Goal: Information Seeking & Learning: Find specific fact

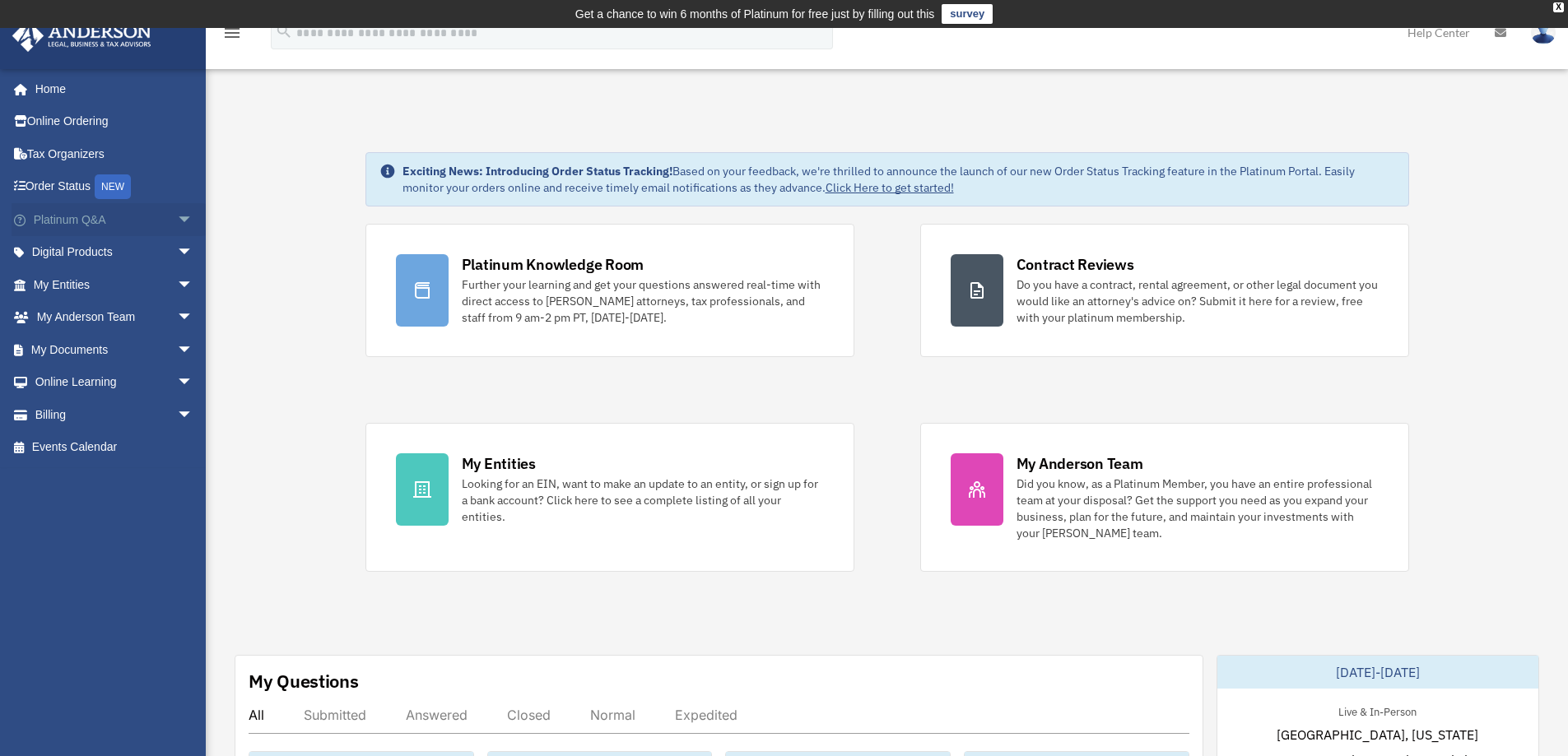
click at [177, 220] on span "arrow_drop_down" at bounding box center [193, 221] width 33 height 34
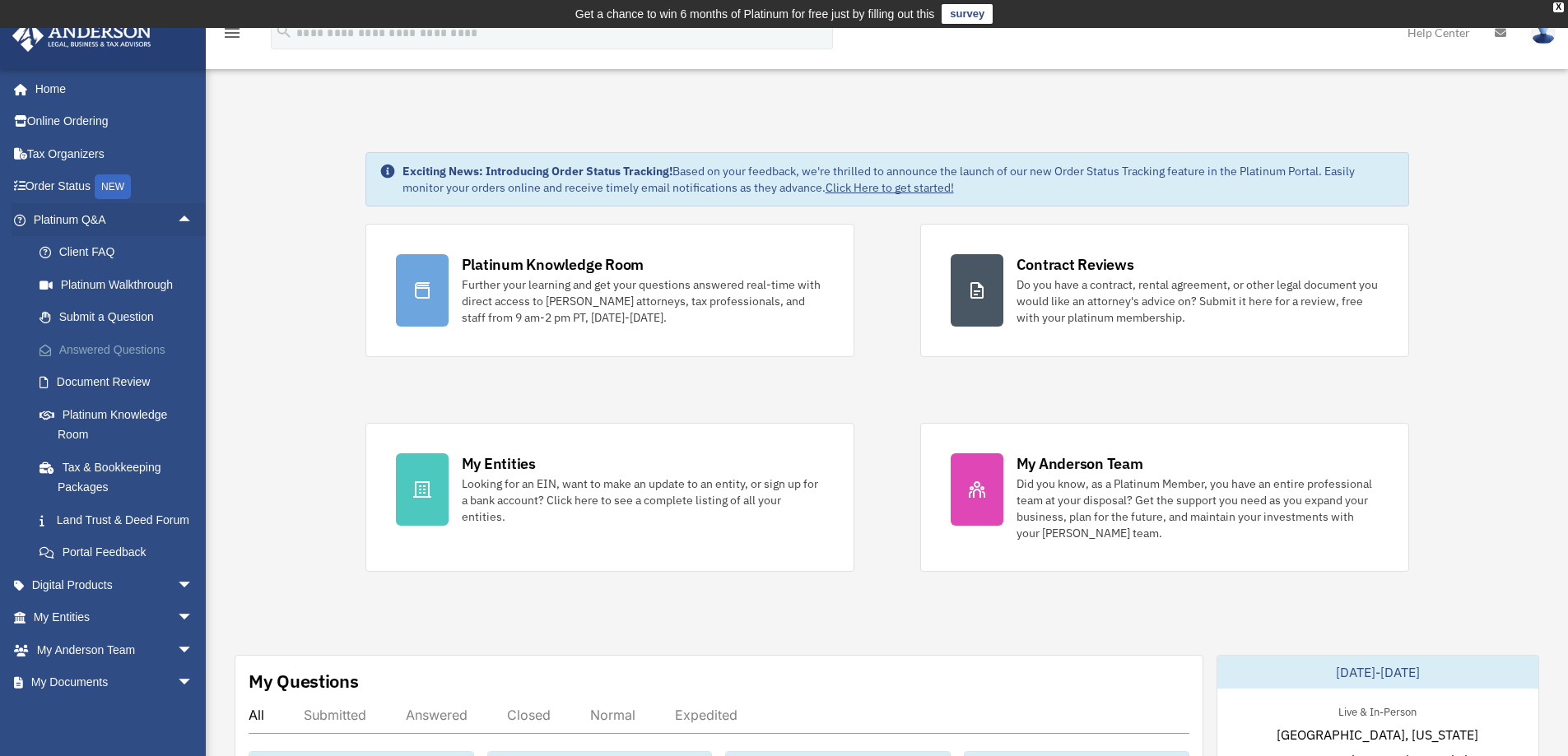
click at [142, 344] on link "Answered Questions" at bounding box center [120, 349] width 195 height 33
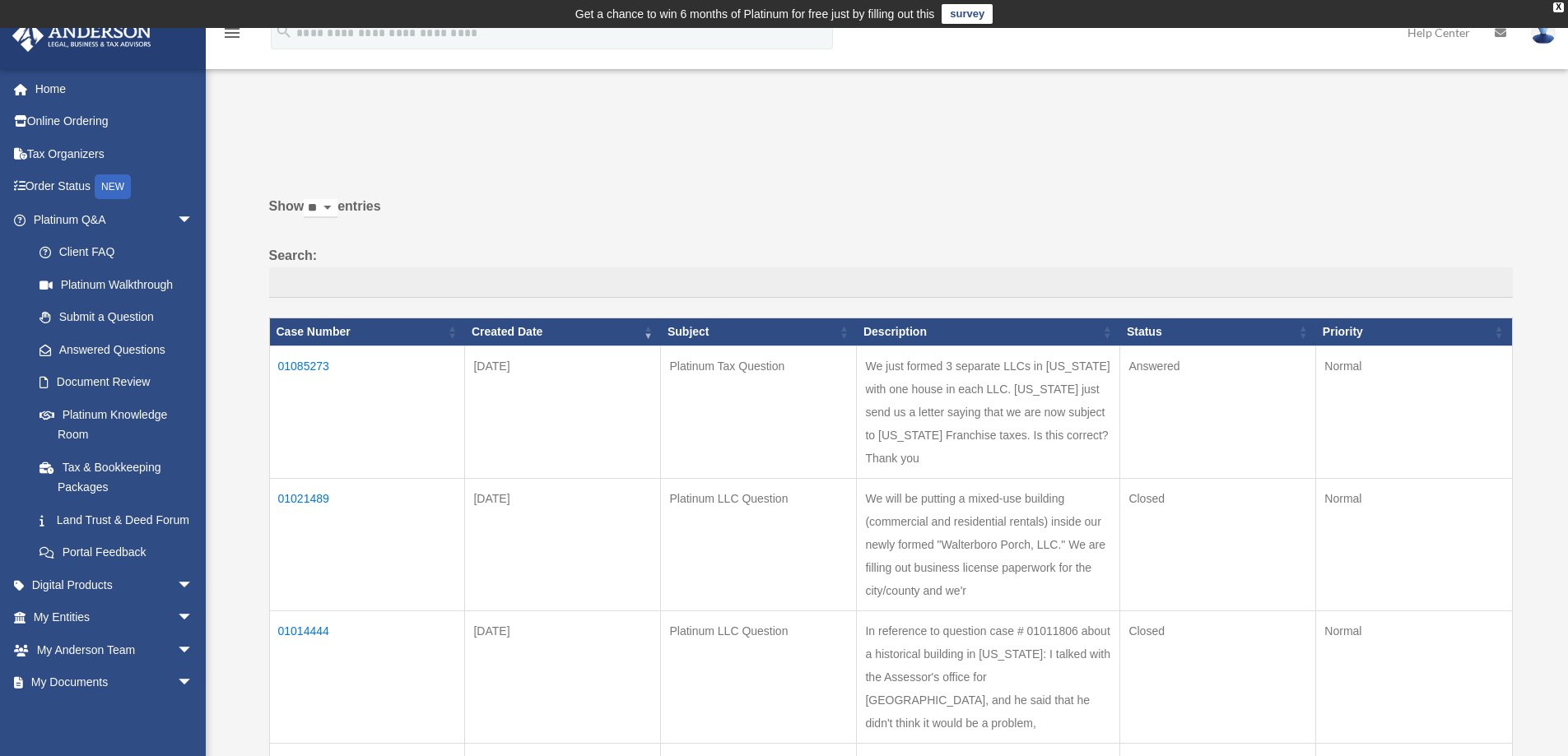
click at [320, 364] on td "01085273" at bounding box center [367, 412] width 196 height 132
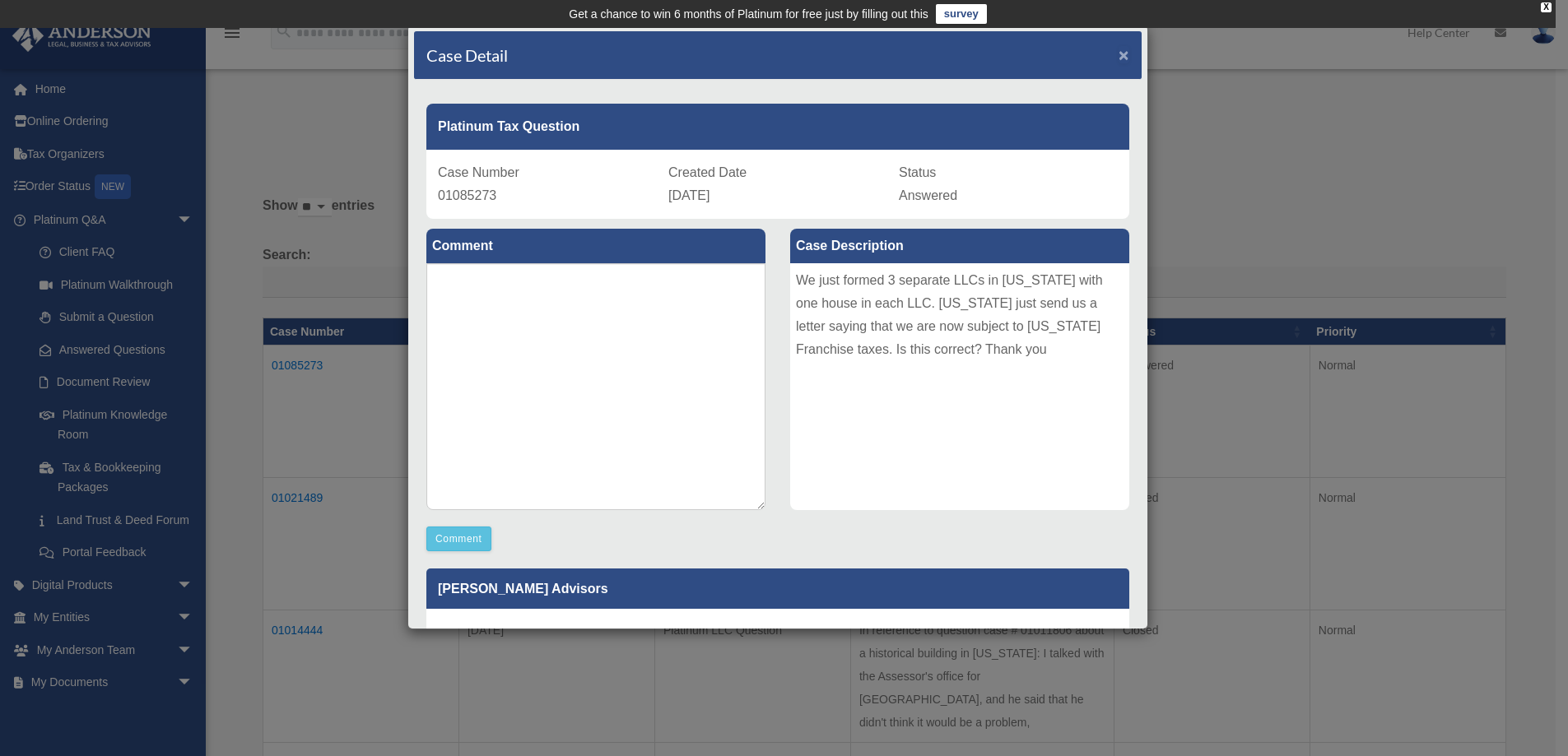
click at [1118, 55] on span "×" at bounding box center [1123, 55] width 11 height 19
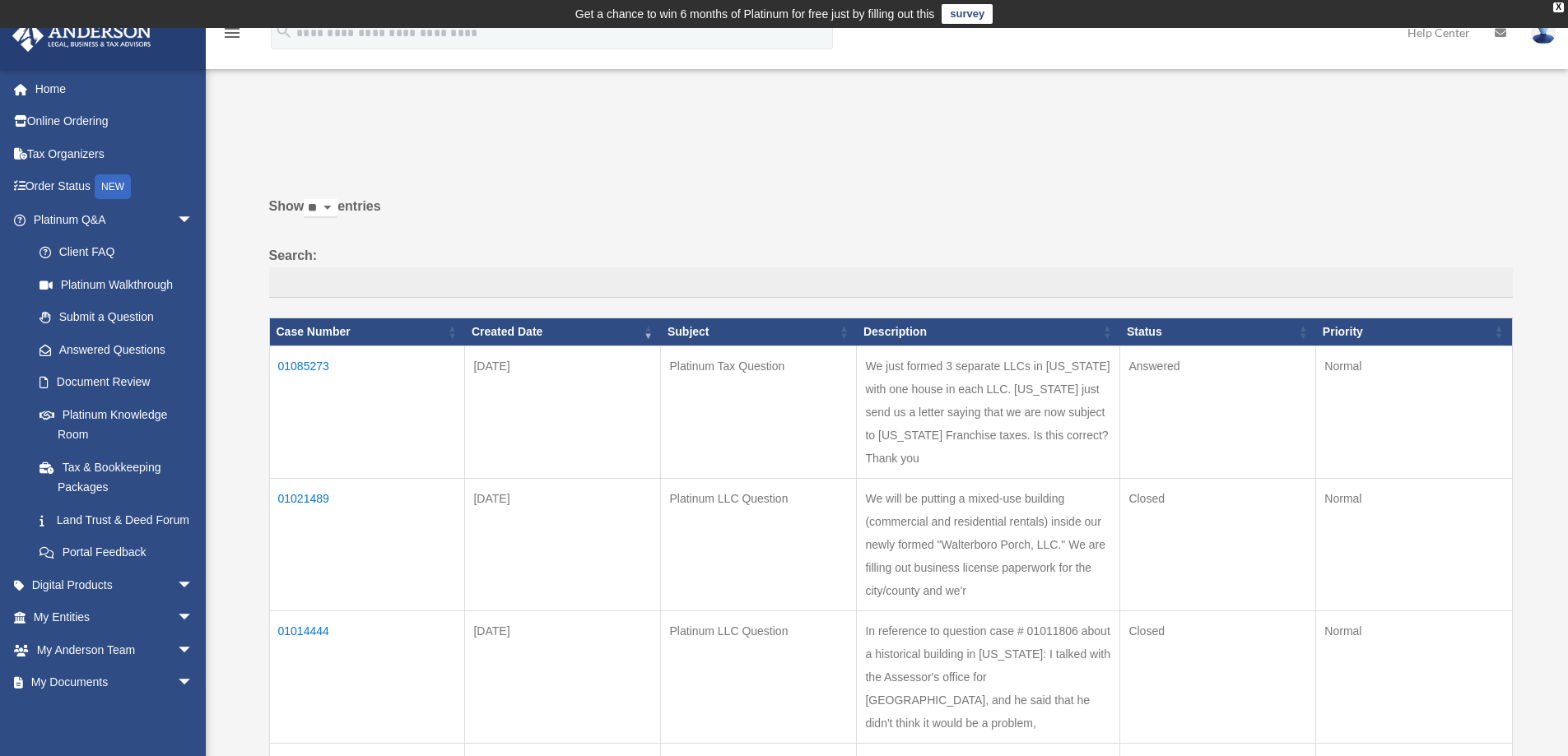
click at [317, 517] on td "01021489" at bounding box center [367, 544] width 196 height 132
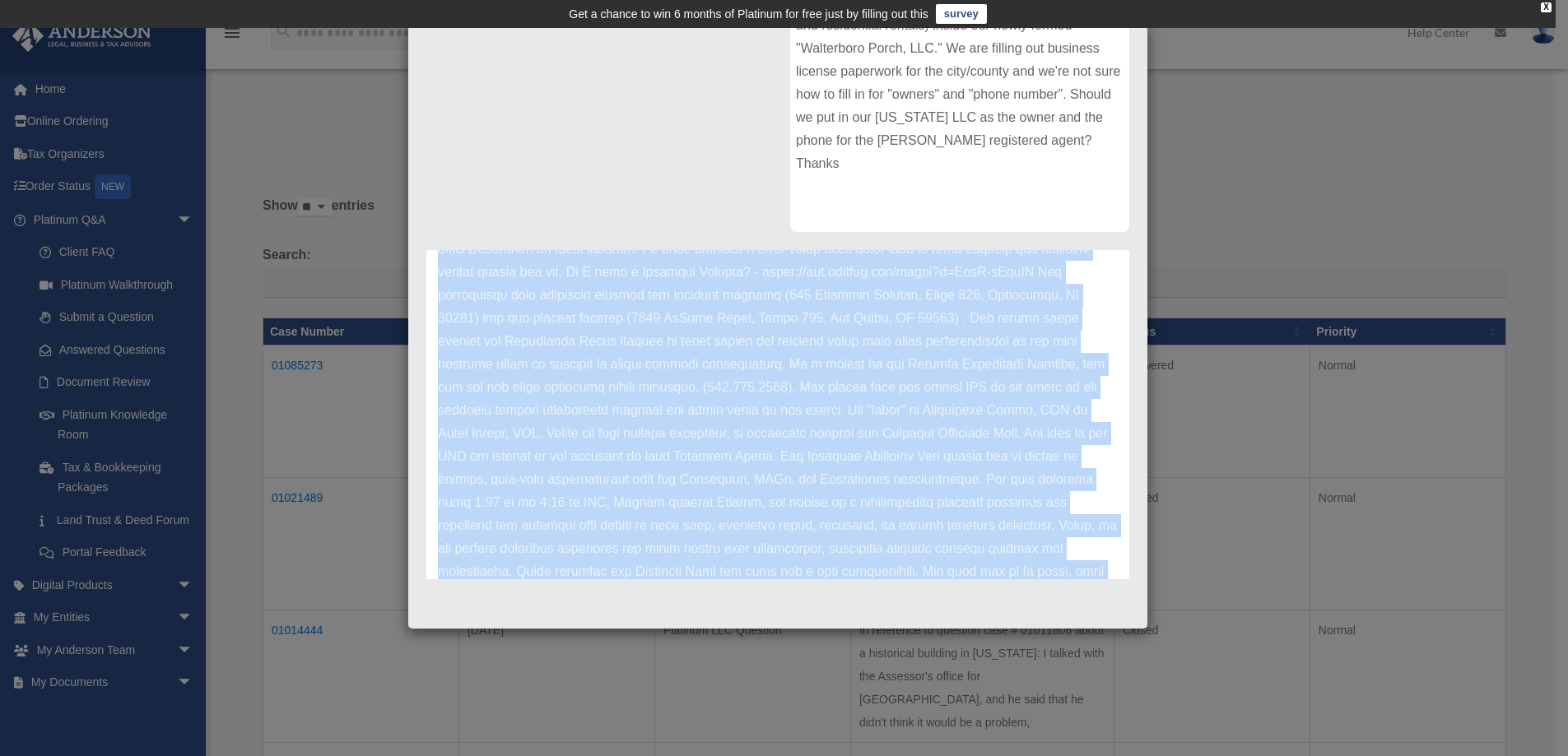
scroll to position [275, 0]
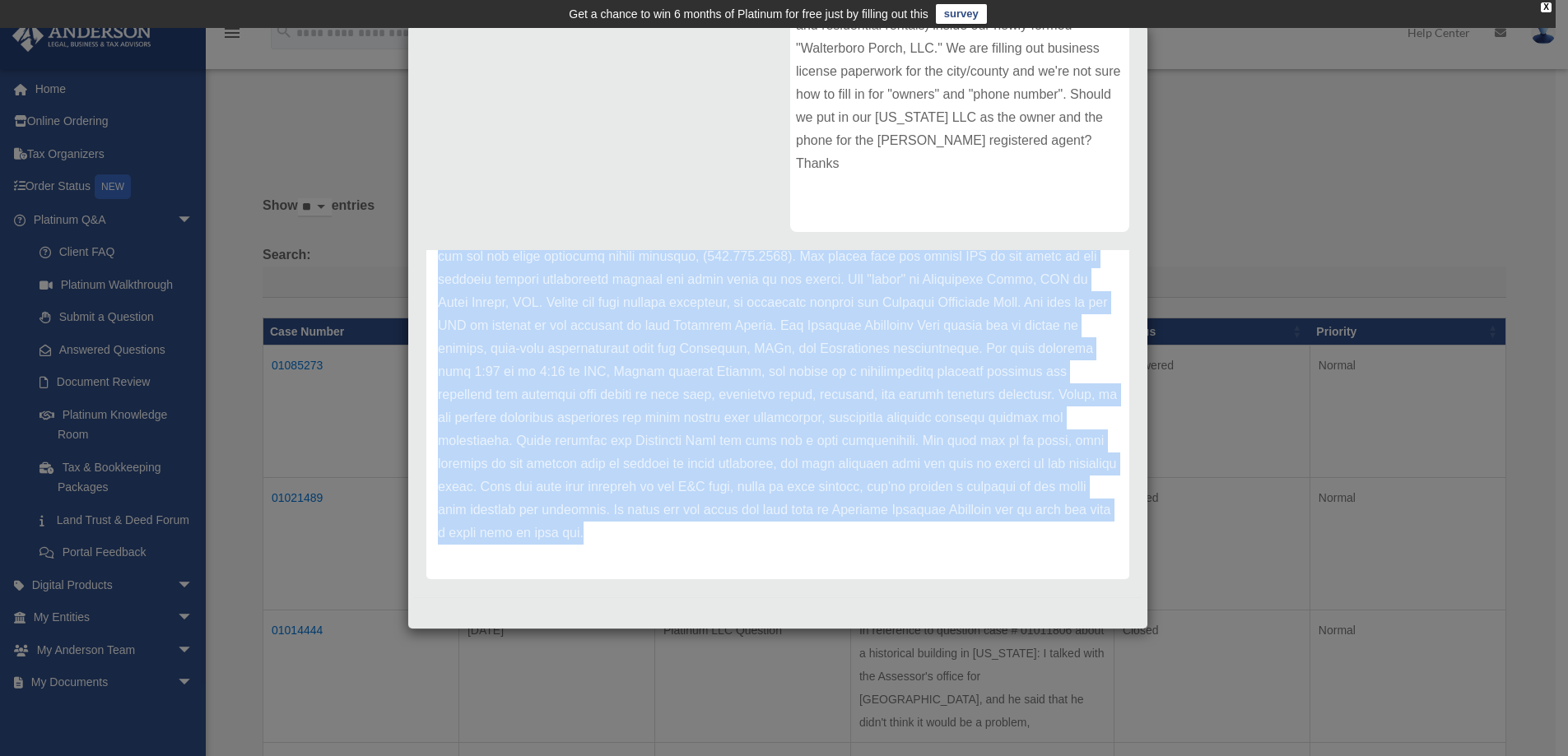
drag, startPoint x: 439, startPoint y: 325, endPoint x: 1062, endPoint y: 550, distance: 662.4
click at [1062, 550] on div "Update date : 06-26-2025" at bounding box center [777, 303] width 703 height 553
copy div "Update date : 06-26-2025 Hello Cecilia, Thank you for submitting your question …"
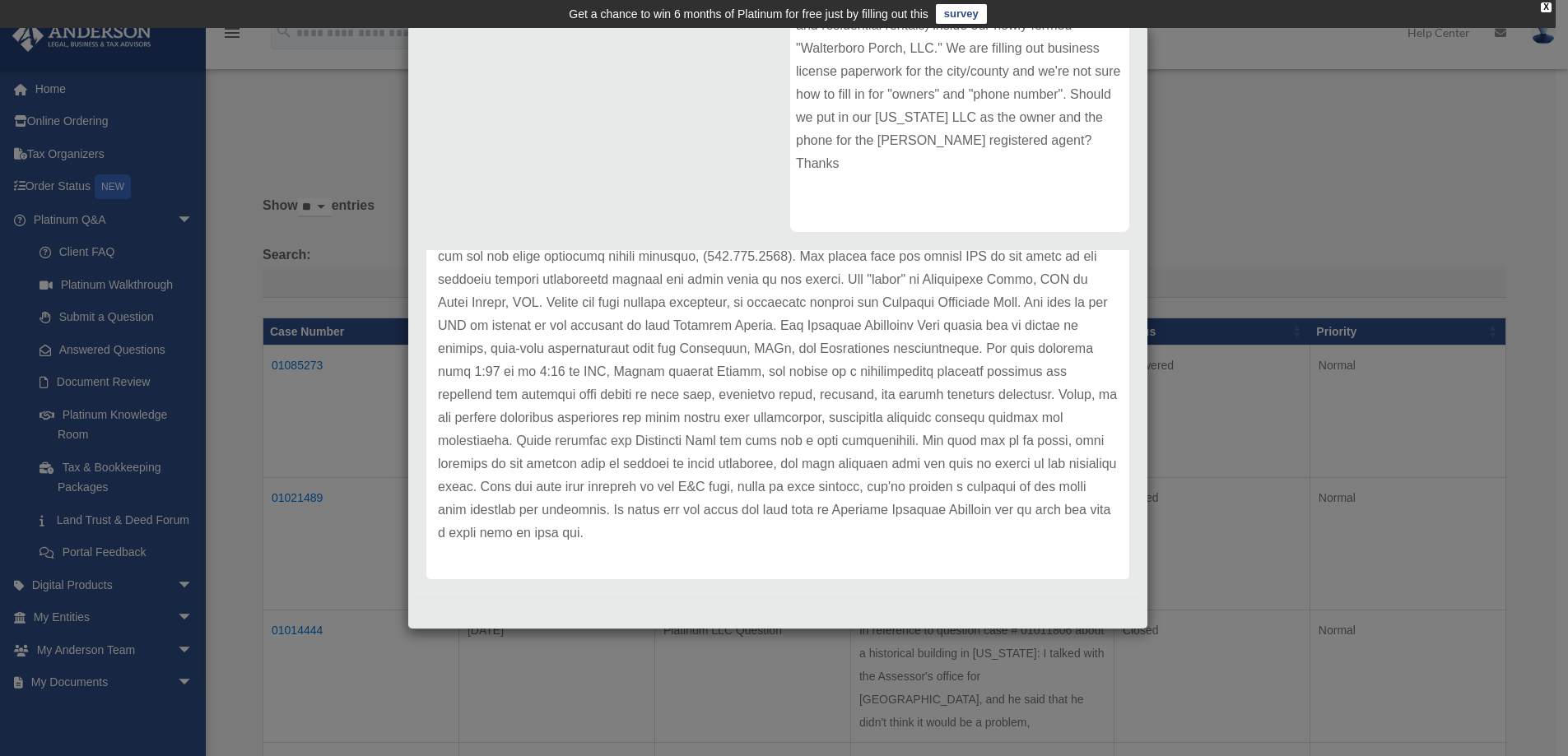
click at [1244, 257] on div "Case Detail × Platinum LLC Question Case Number 01021489 Created Date June 25, …" at bounding box center [784, 378] width 1568 height 756
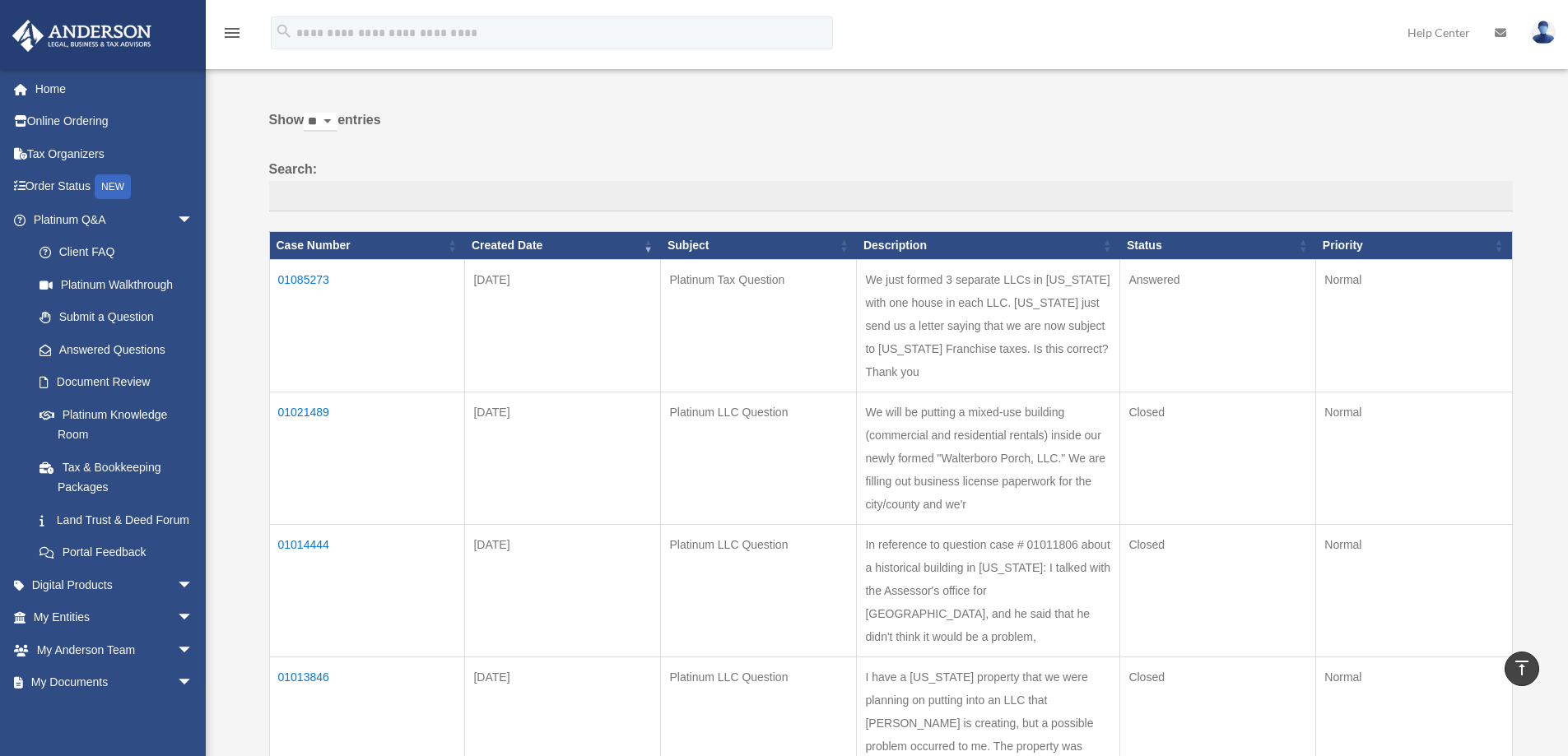
scroll to position [0, 0]
